Goal: Complete Application Form: Complete application form

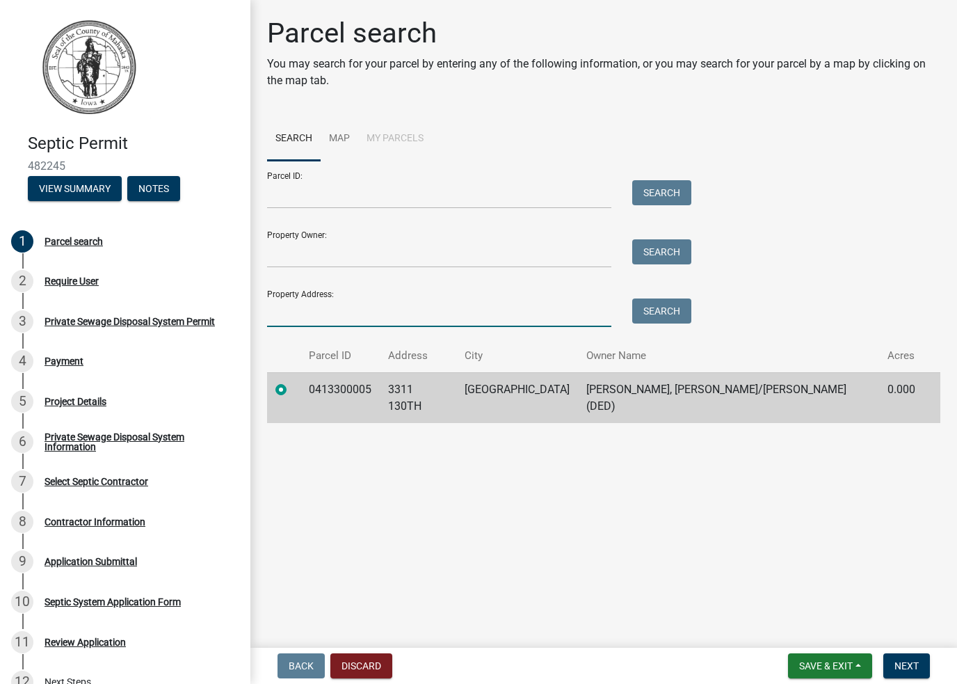
click at [357, 305] on input "Property Address:" at bounding box center [439, 312] width 344 height 29
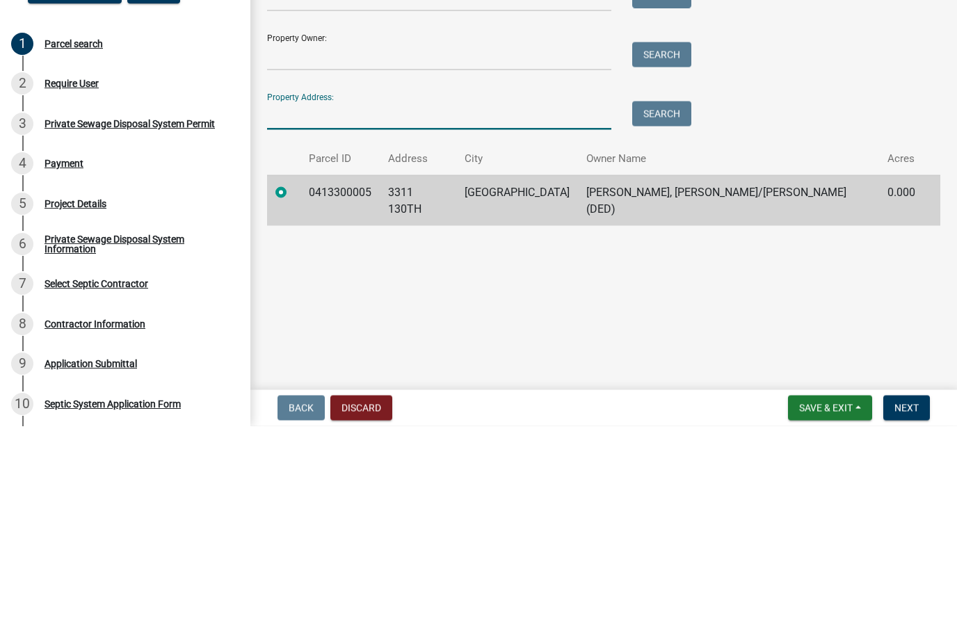
click at [339, 372] on td "0413300005" at bounding box center [339, 397] width 79 height 51
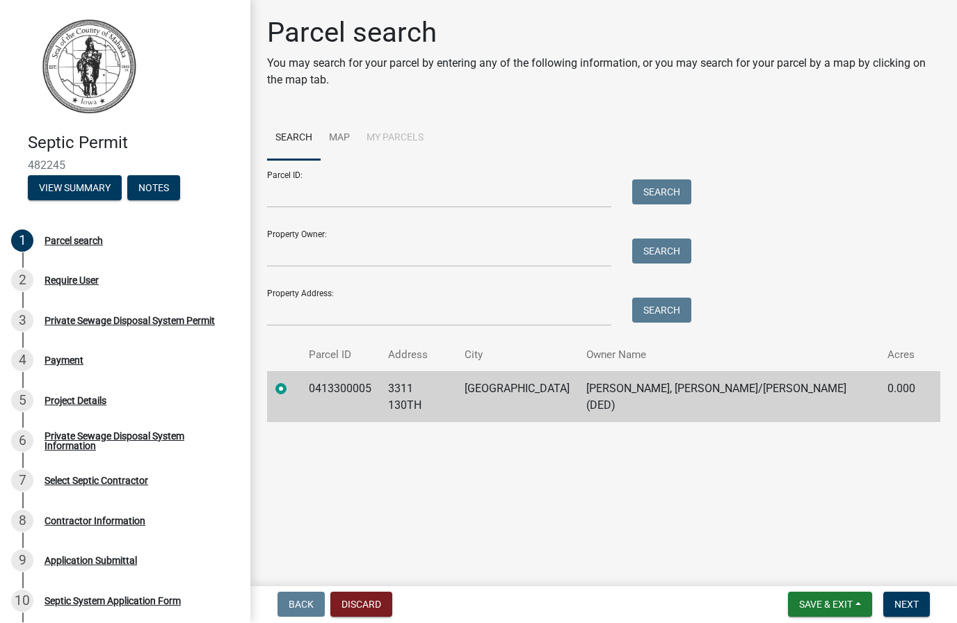
click at [362, 391] on td "0413300005" at bounding box center [339, 397] width 79 height 51
click at [910, 603] on span "Next" at bounding box center [906, 604] width 24 height 11
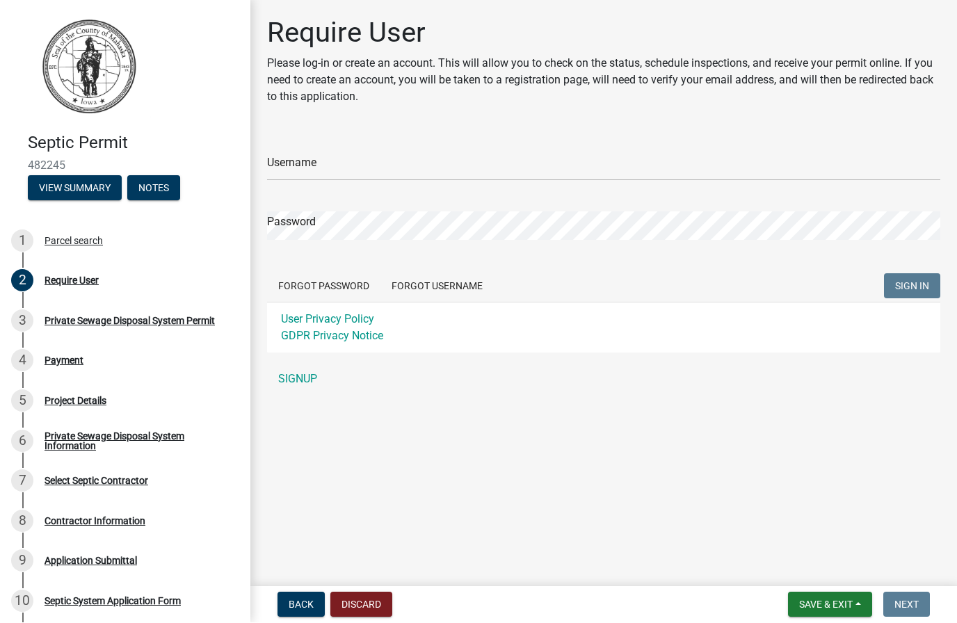
click at [330, 167] on input "Username" at bounding box center [603, 167] width 673 height 29
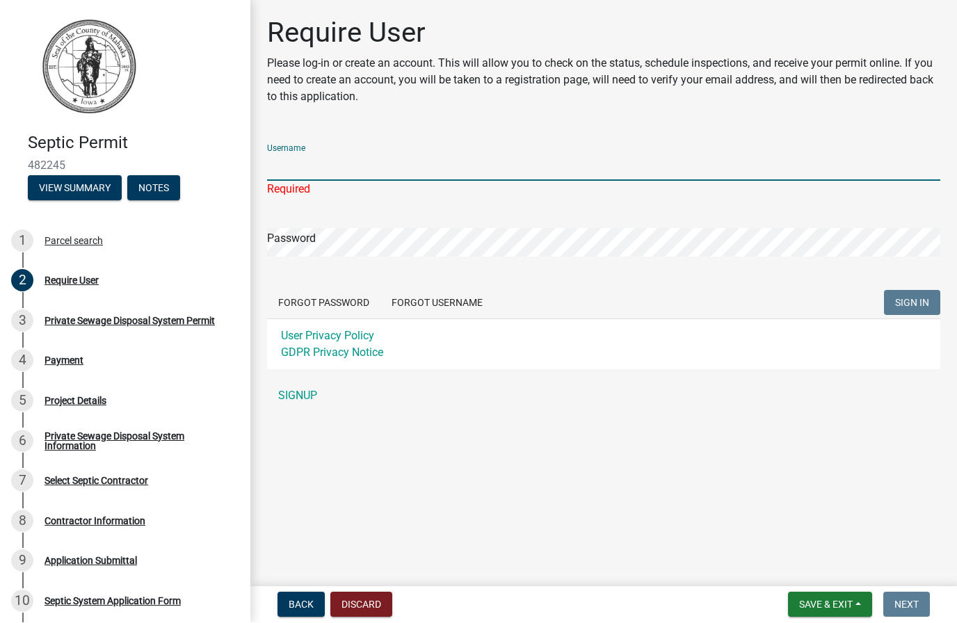
type input "[EMAIL_ADDRESS][DOMAIN_NAME]"
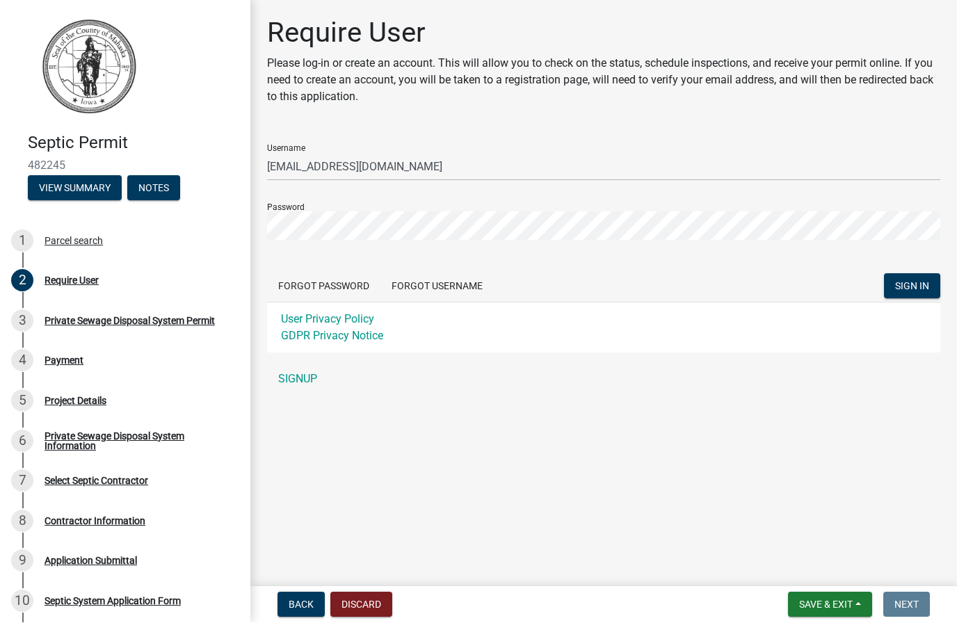
click at [299, 600] on span "Back" at bounding box center [301, 604] width 25 height 11
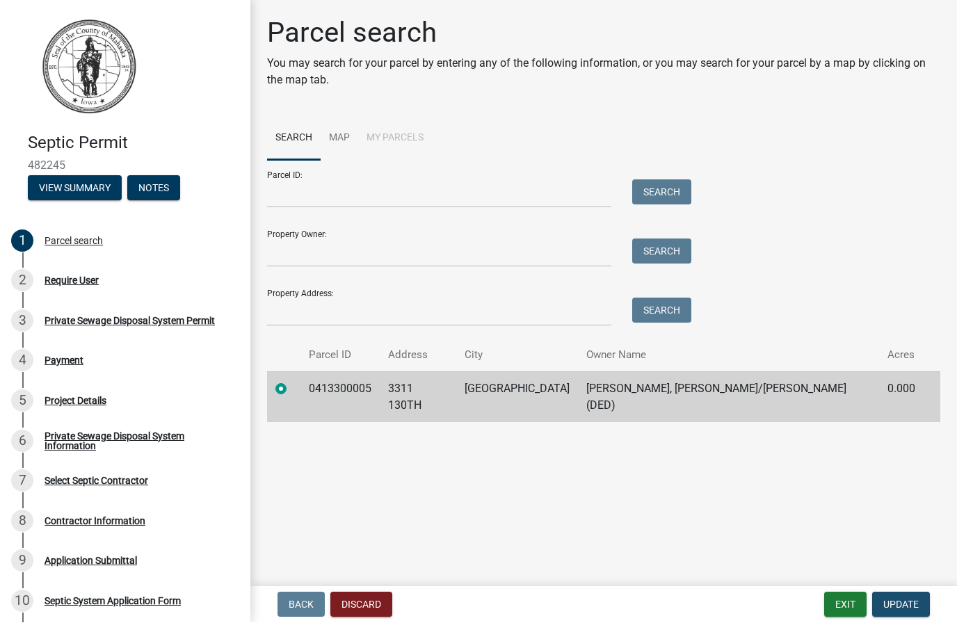
click at [906, 604] on span "Update" at bounding box center [900, 604] width 35 height 11
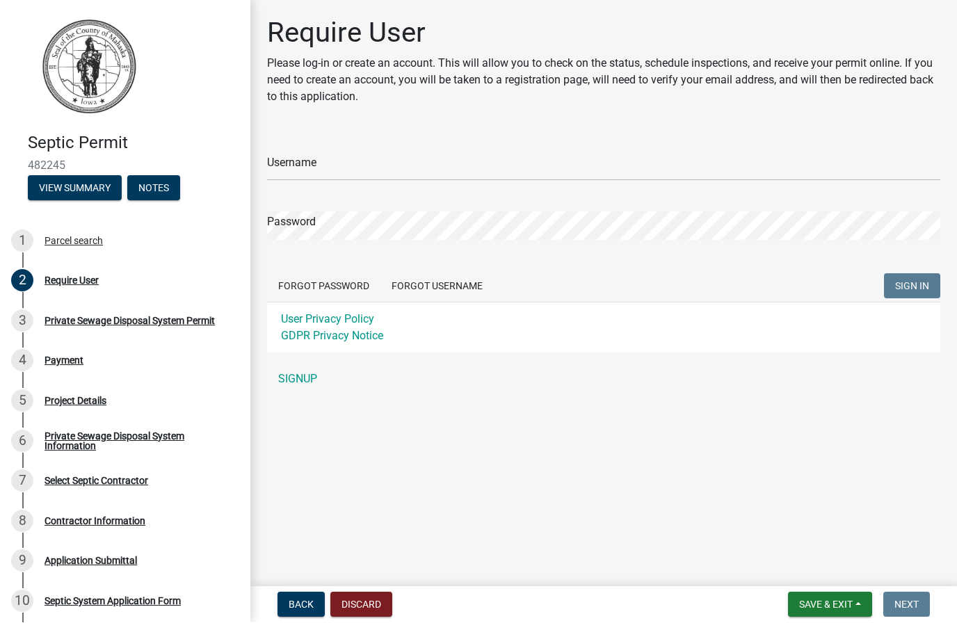
click at [316, 165] on input "Username" at bounding box center [603, 167] width 673 height 29
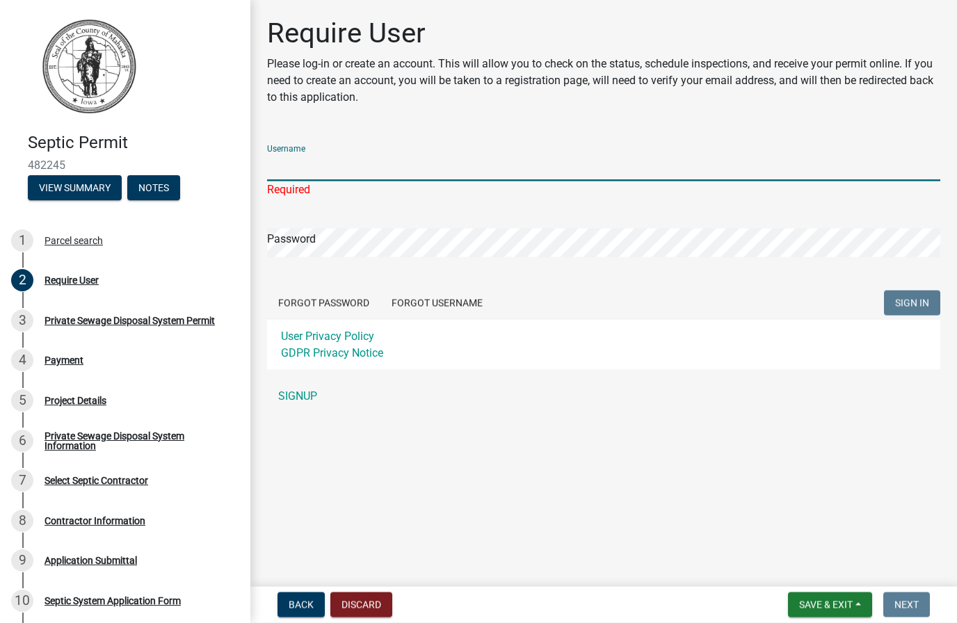
type input "Sanitarian@mahaskacountyia.gov"
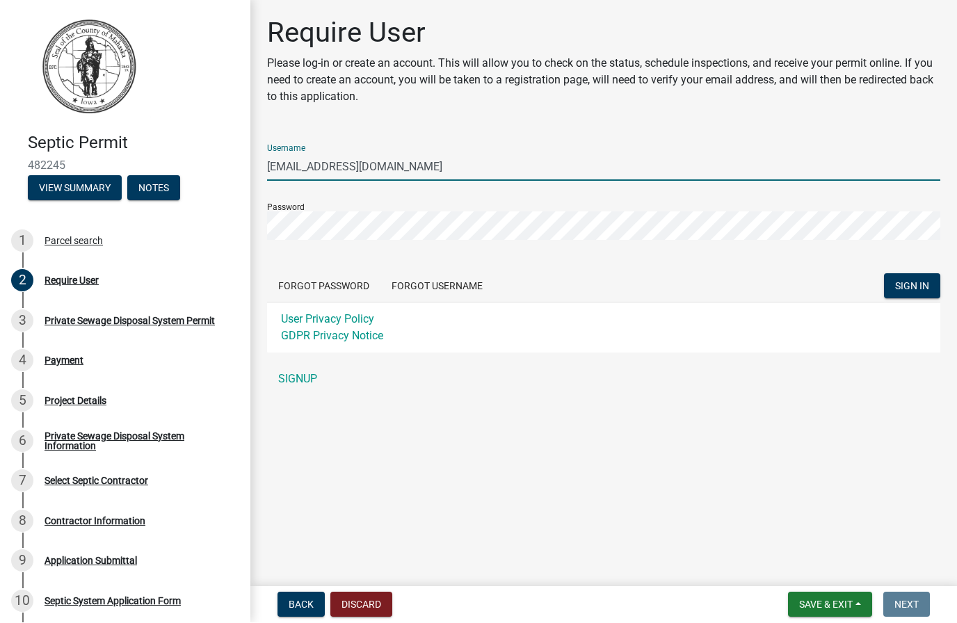
click at [305, 386] on link "SIGNUP" at bounding box center [603, 380] width 673 height 28
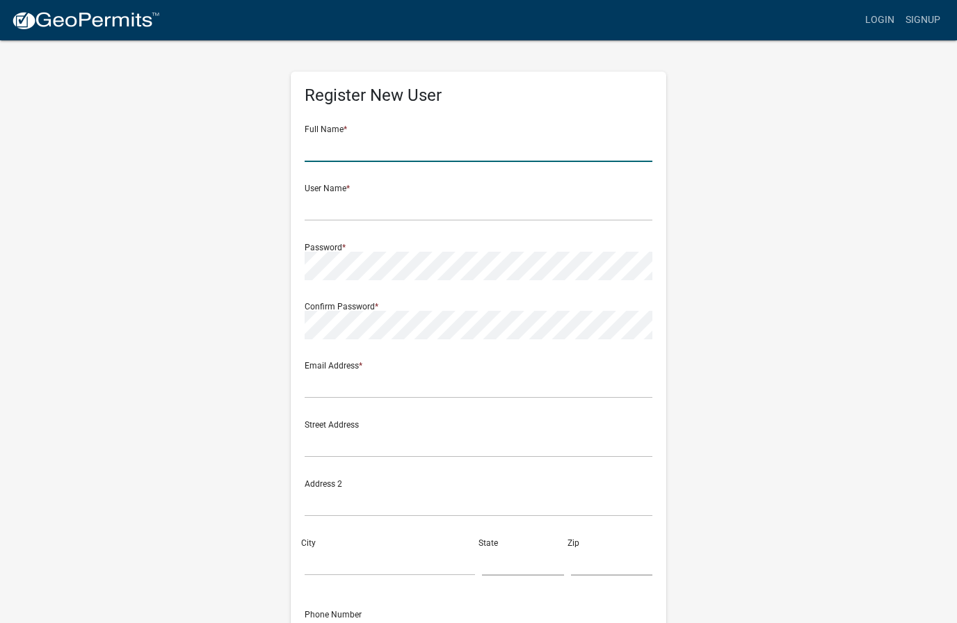
click at [383, 143] on input "text" at bounding box center [479, 148] width 348 height 29
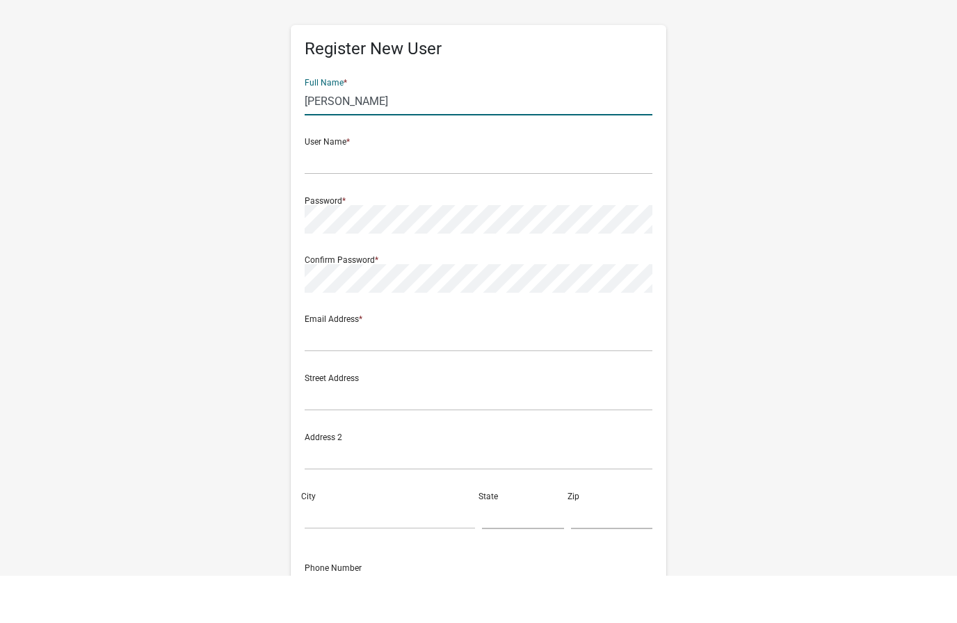
type input "Chris wedgewood"
click at [355, 193] on input "text" at bounding box center [479, 207] width 348 height 29
type input "Chrisw"
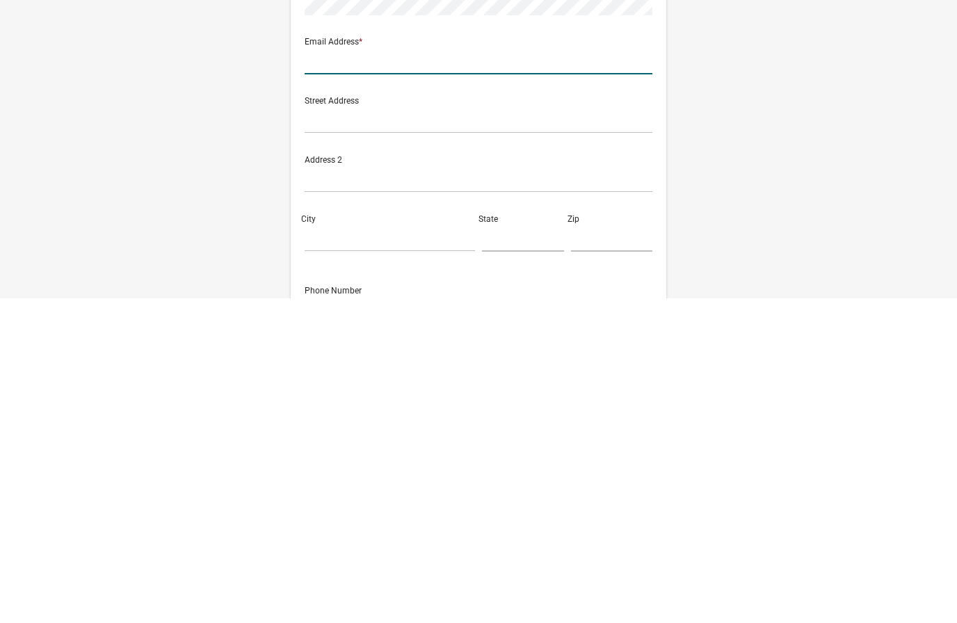
click at [352, 371] on input "text" at bounding box center [479, 385] width 348 height 29
type input "Chris.wedgewood.cw@gmail.com"
click at [364, 430] on input "text" at bounding box center [479, 444] width 348 height 29
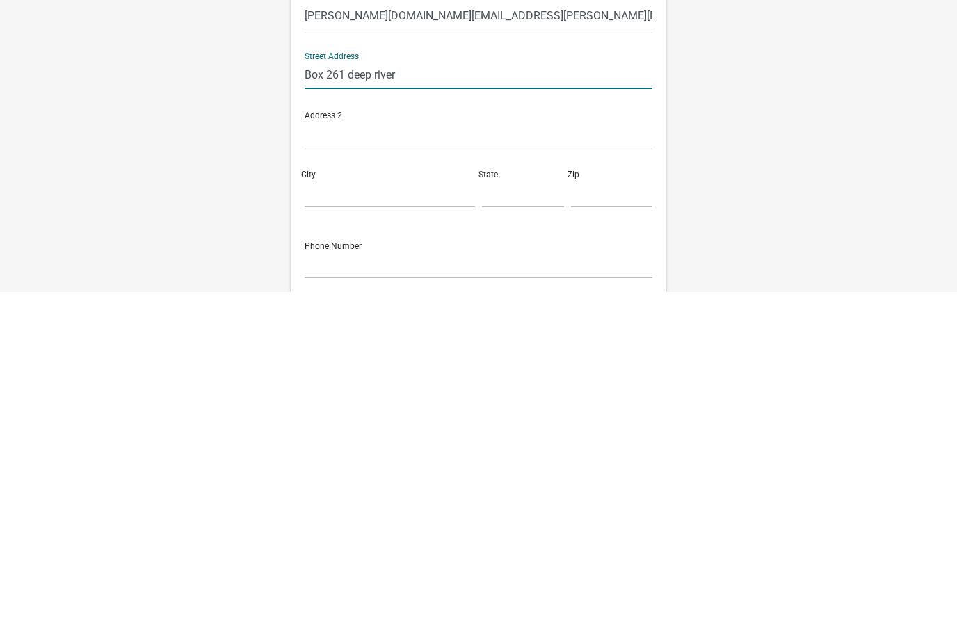
scroll to position [38, 0]
click at [365, 510] on input "City" at bounding box center [390, 524] width 170 height 29
click at [428, 391] on input "Box 261 deep river" at bounding box center [479, 405] width 348 height 29
type input "Box 261"
click at [348, 510] on input "City" at bounding box center [390, 524] width 170 height 29
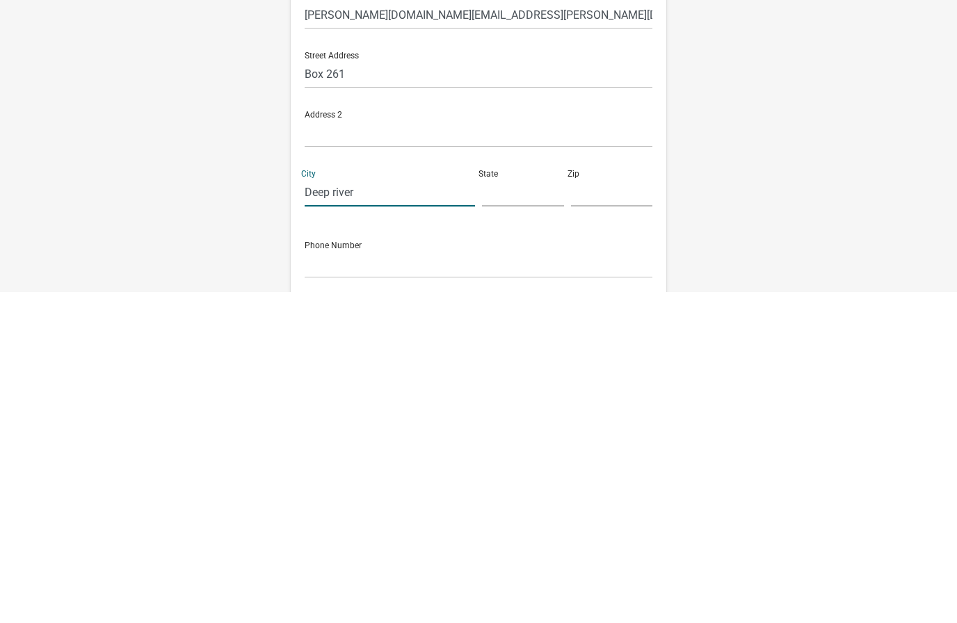
type input "Deep river"
click at [528, 510] on input "text" at bounding box center [523, 524] width 82 height 29
type input "Ia"
click at [621, 510] on input "text" at bounding box center [612, 524] width 82 height 29
type input "52222"
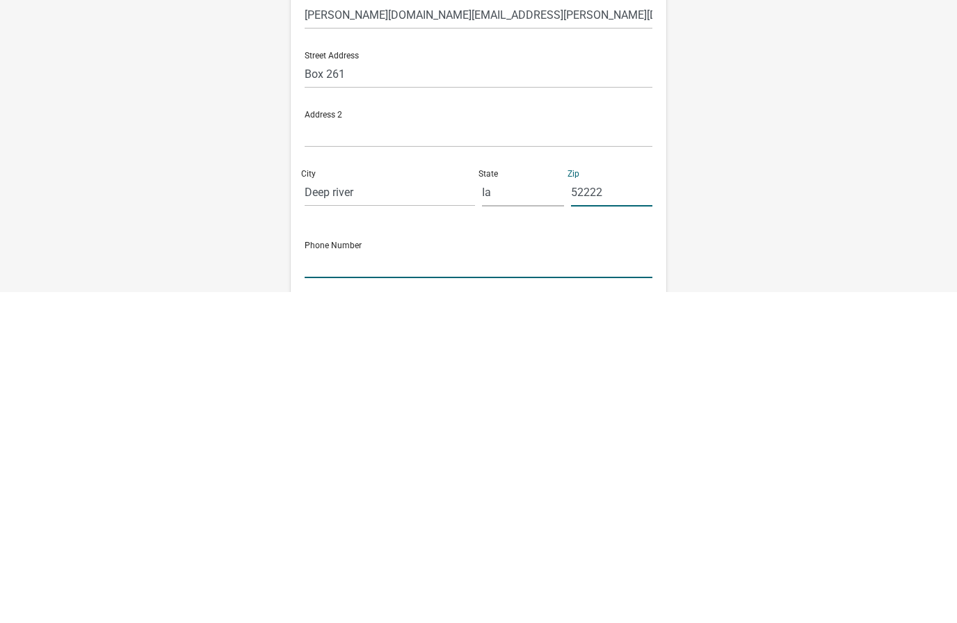
click at [403, 581] on input "text" at bounding box center [479, 595] width 348 height 29
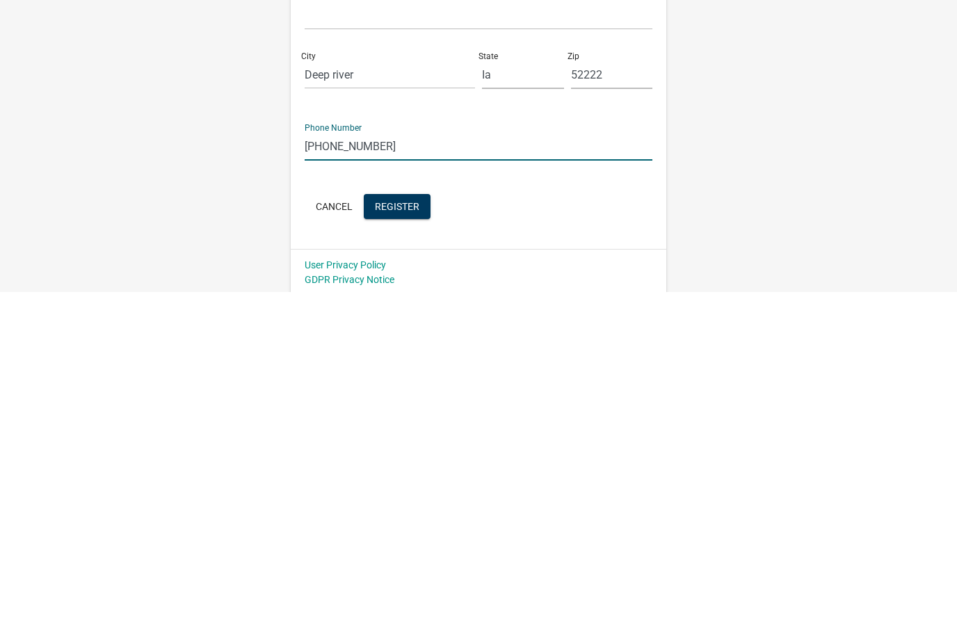
scroll to position [159, 0]
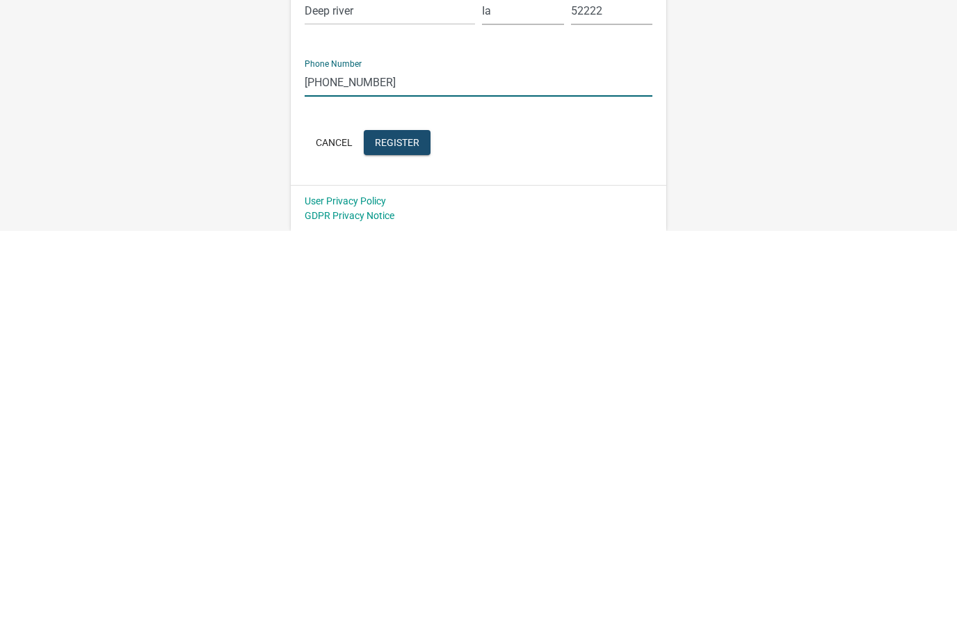
type input "641-660-5830"
click at [403, 528] on span "Register" at bounding box center [397, 533] width 45 height 11
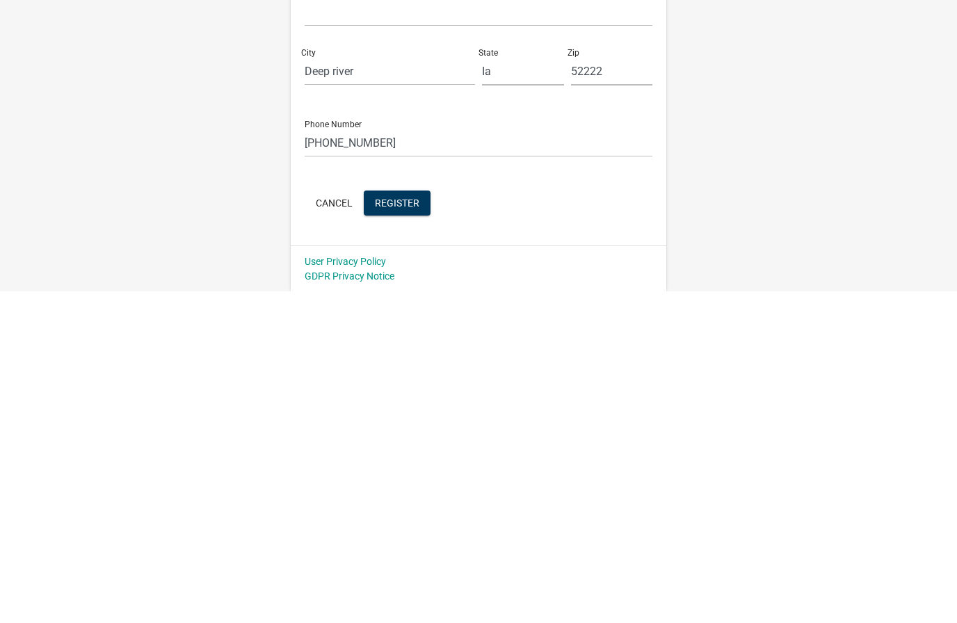
click at [406, 528] on span "Register" at bounding box center [397, 533] width 45 height 11
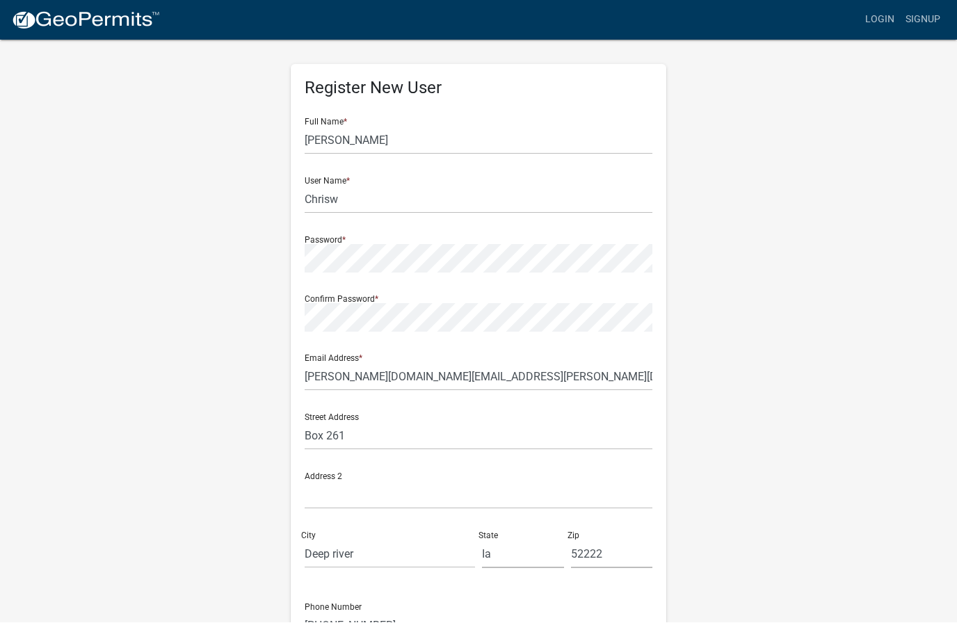
scroll to position [8, 0]
click at [356, 209] on input "Chrisw" at bounding box center [479, 200] width 348 height 29
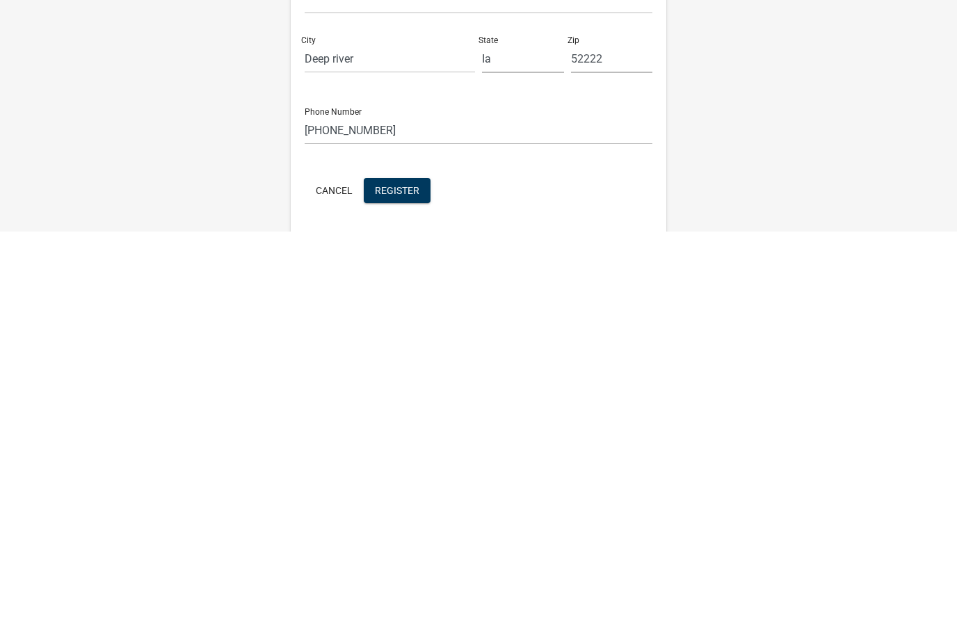
scroll to position [159, 0]
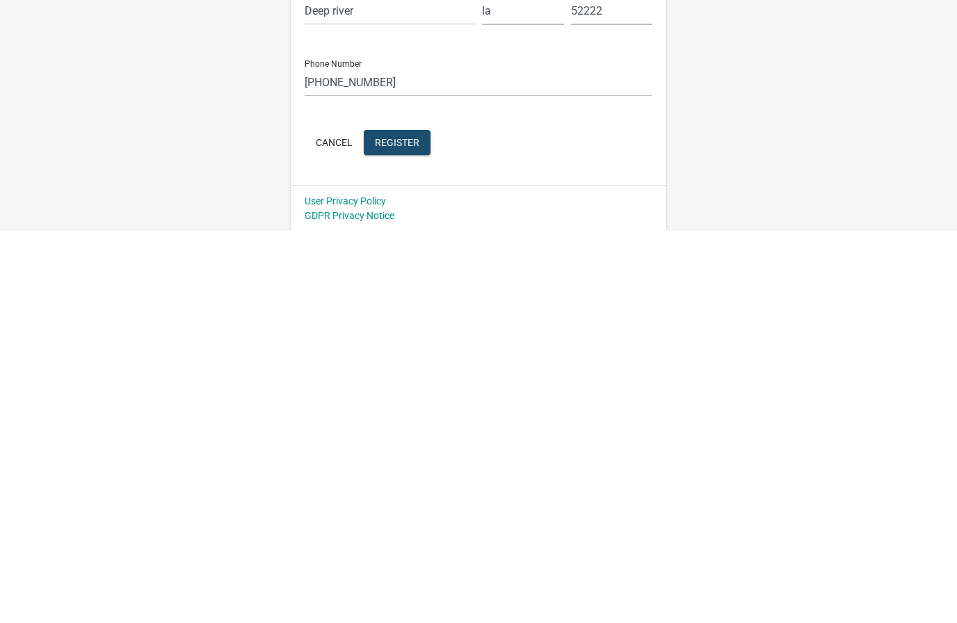
type input "Chriswedgewood"
click at [401, 528] on span "Register" at bounding box center [397, 533] width 45 height 11
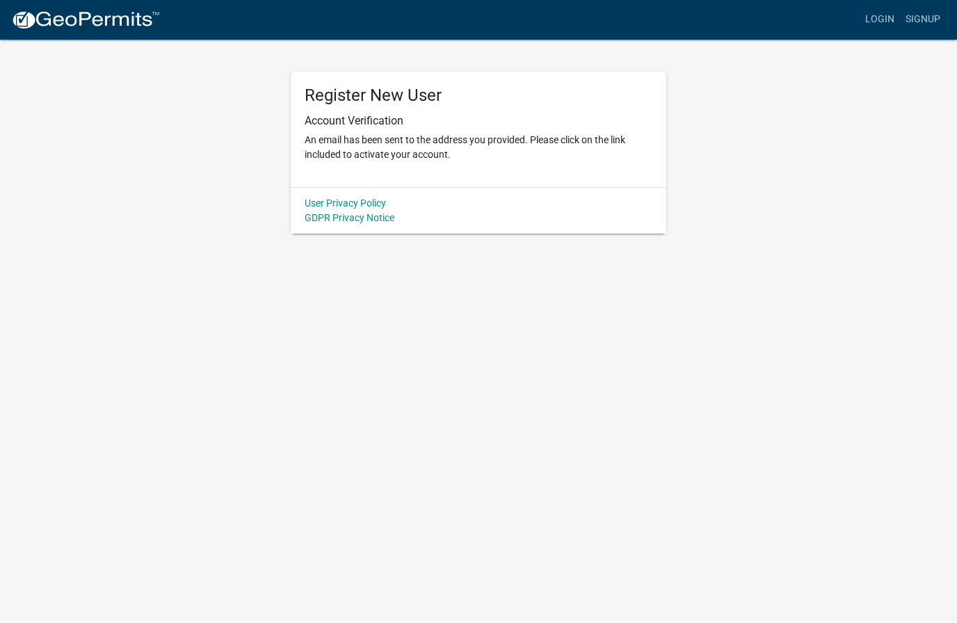
scroll to position [0, 0]
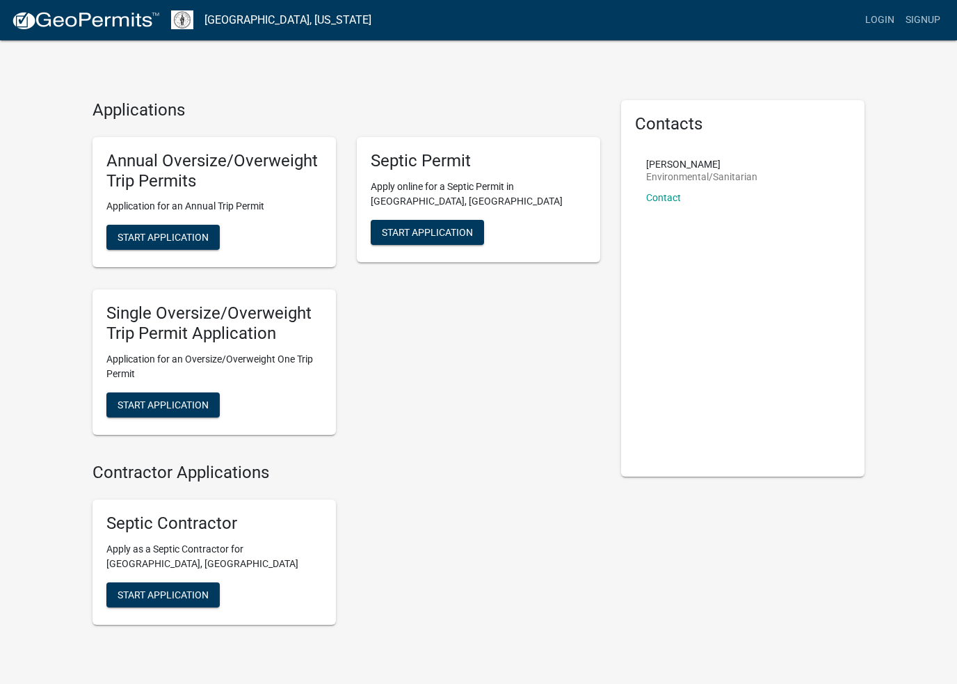
click at [448, 298] on div "Annual Oversize/Overweight Trip Permits Application for an Annual Trip Permit S…" at bounding box center [346, 286] width 528 height 320
click at [444, 232] on span "Start Application" at bounding box center [427, 231] width 91 height 11
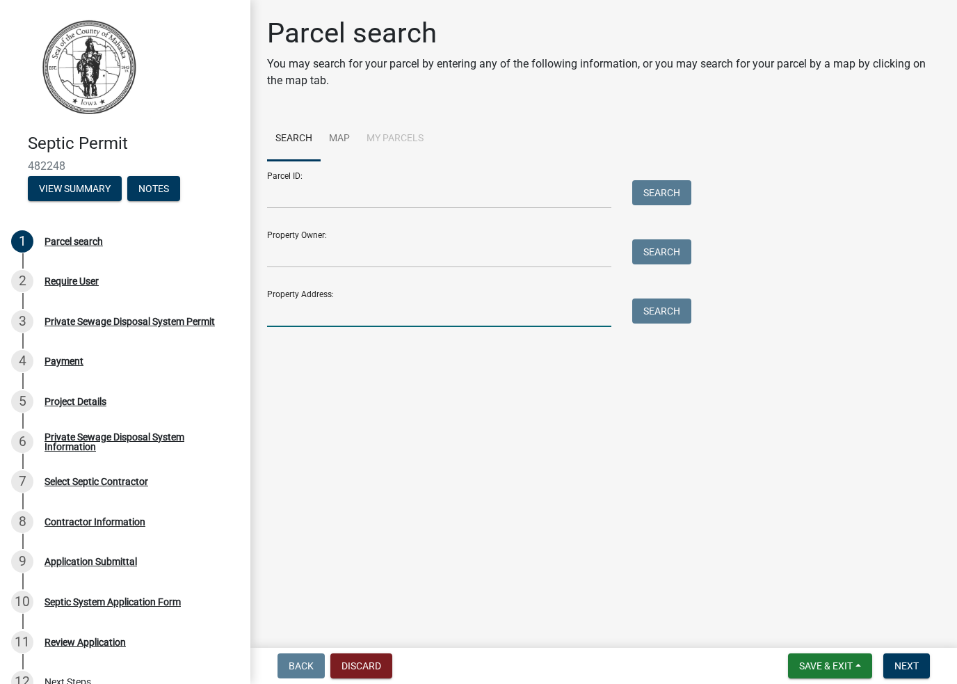
click at [324, 303] on input "Property Address:" at bounding box center [439, 312] width 344 height 29
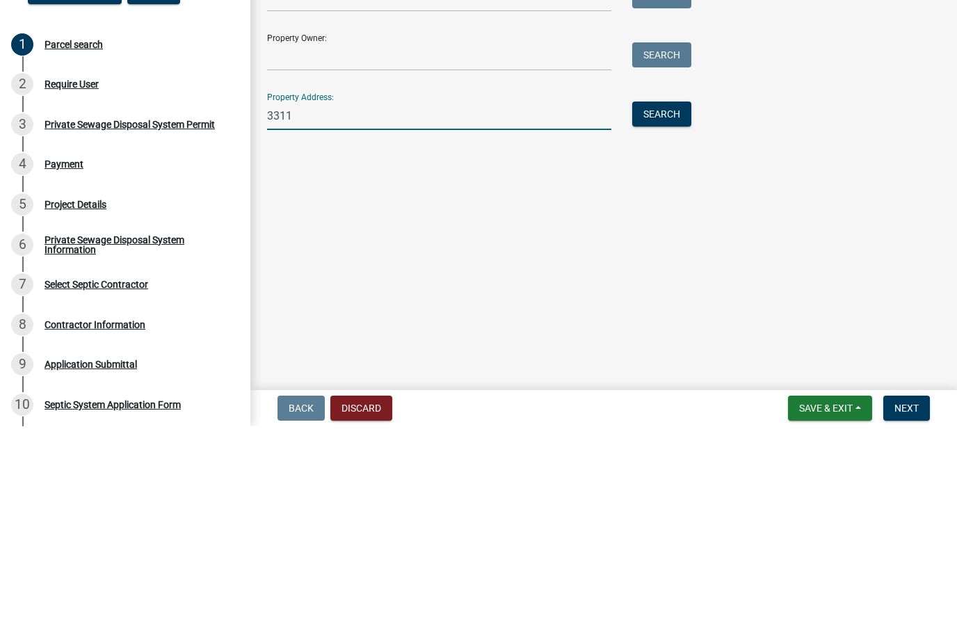
type input "3311"
click at [660, 298] on button "Search" at bounding box center [661, 310] width 59 height 25
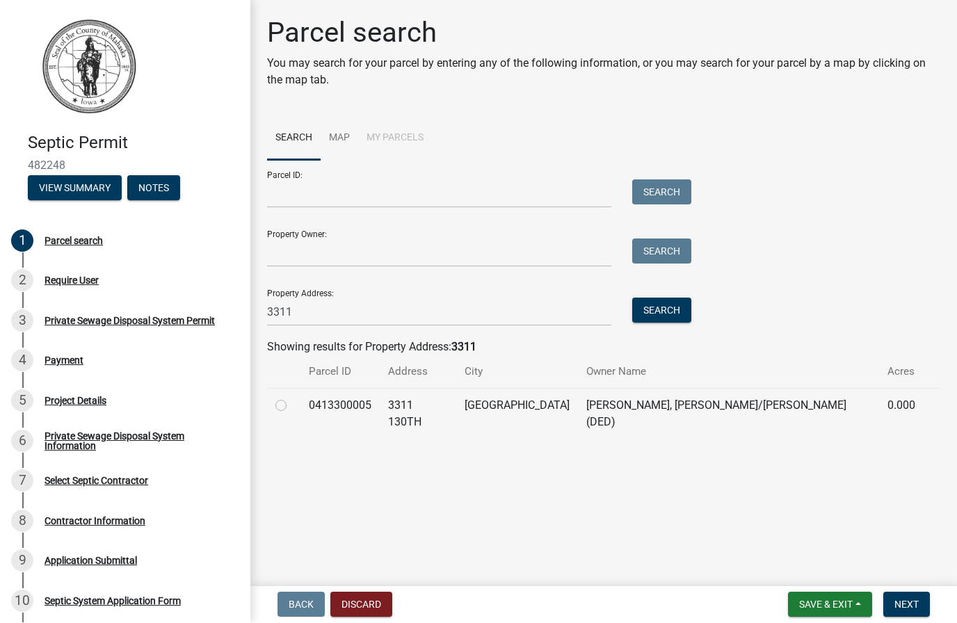
click at [365, 401] on td "0413300005" at bounding box center [339, 414] width 79 height 51
click at [292, 398] on label at bounding box center [292, 398] width 0 height 0
click at [292, 407] on input "radio" at bounding box center [296, 402] width 9 height 9
radio input "true"
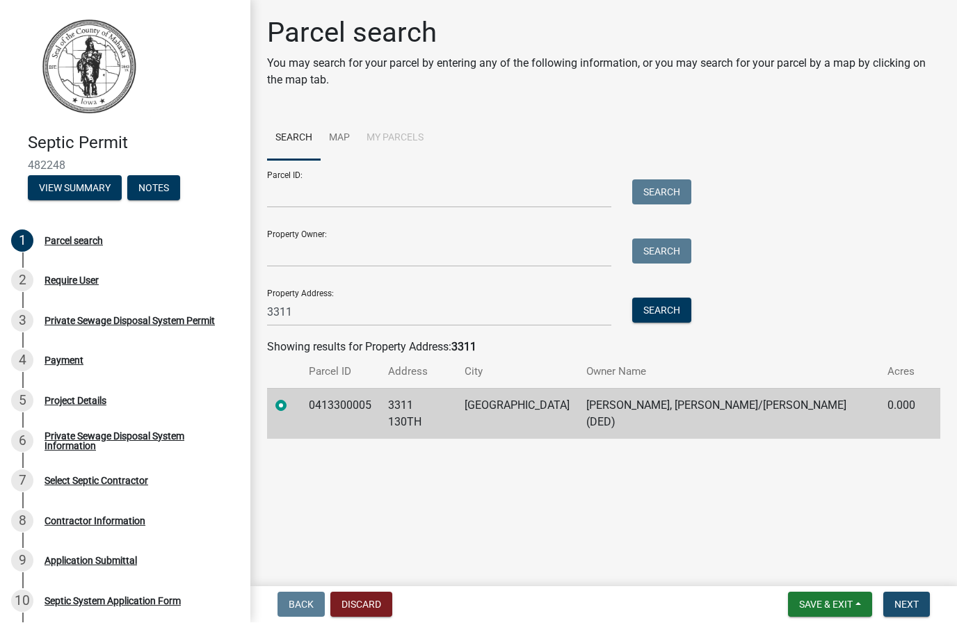
click at [910, 601] on span "Next" at bounding box center [906, 604] width 24 height 11
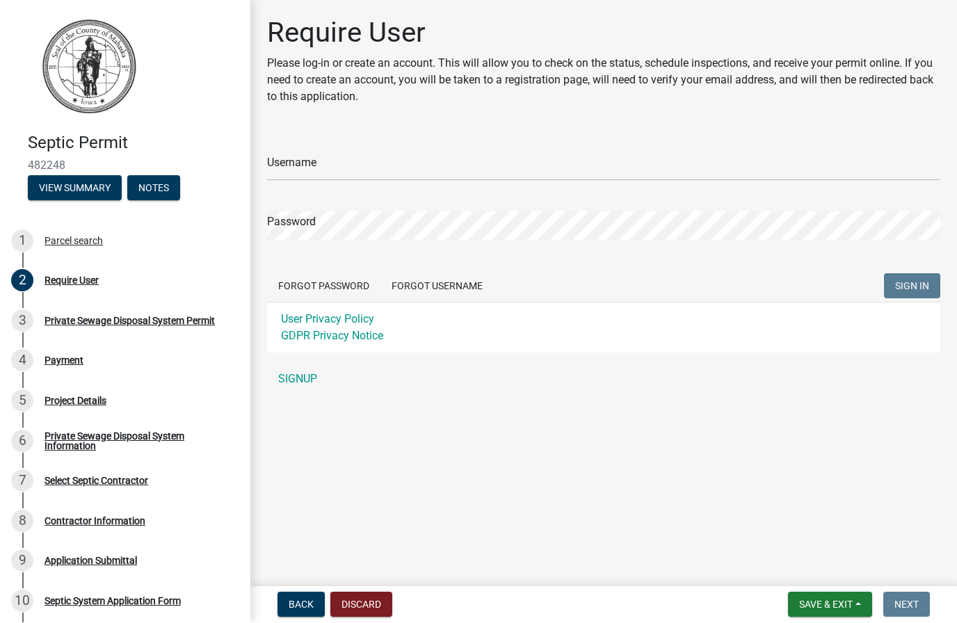
click at [348, 172] on input "Username" at bounding box center [603, 167] width 673 height 29
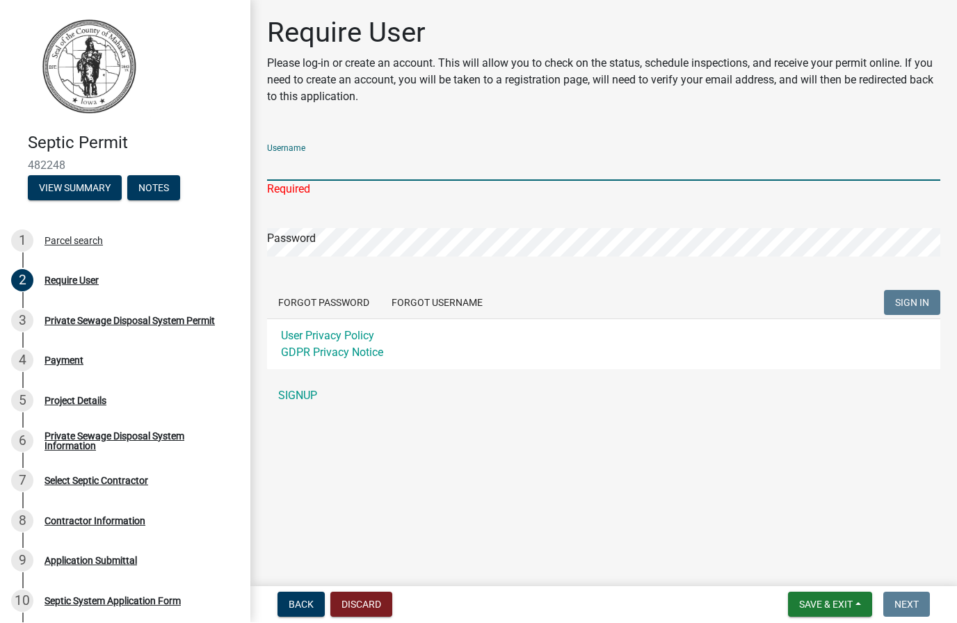
type input "Chriswedgewood"
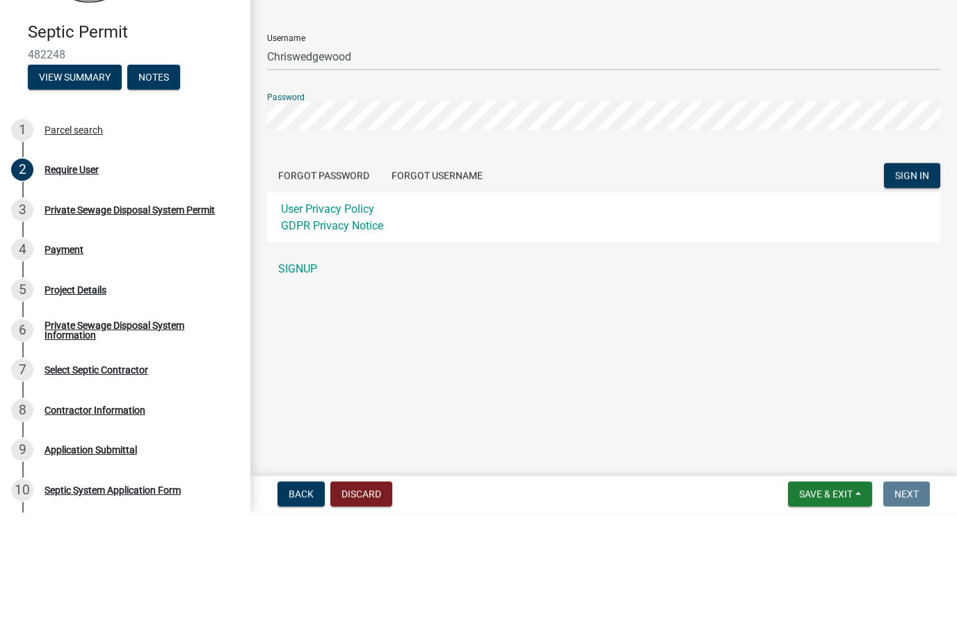
click at [916, 281] on span "SIGN IN" at bounding box center [912, 286] width 34 height 11
